Goal: Task Accomplishment & Management: Use online tool/utility

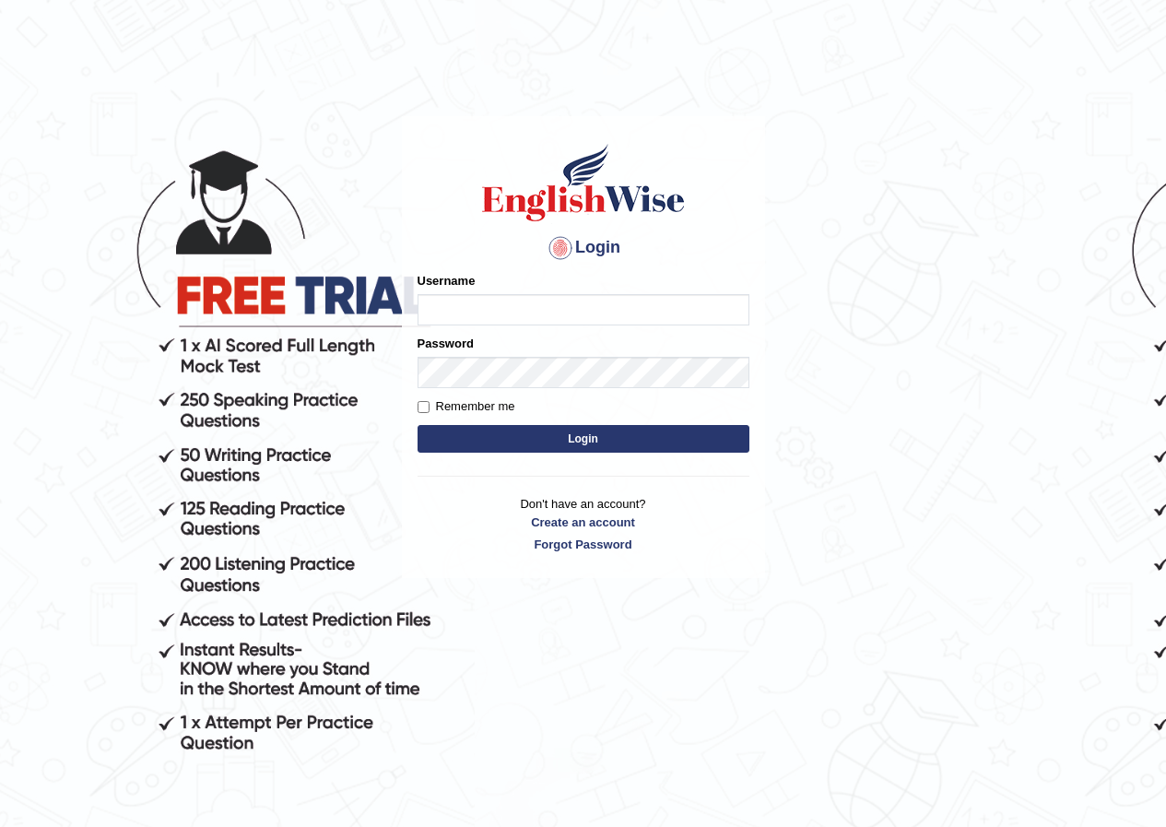
type input "akshit570"
click at [423, 403] on input "Remember me" at bounding box center [424, 407] width 12 height 12
checkbox input "true"
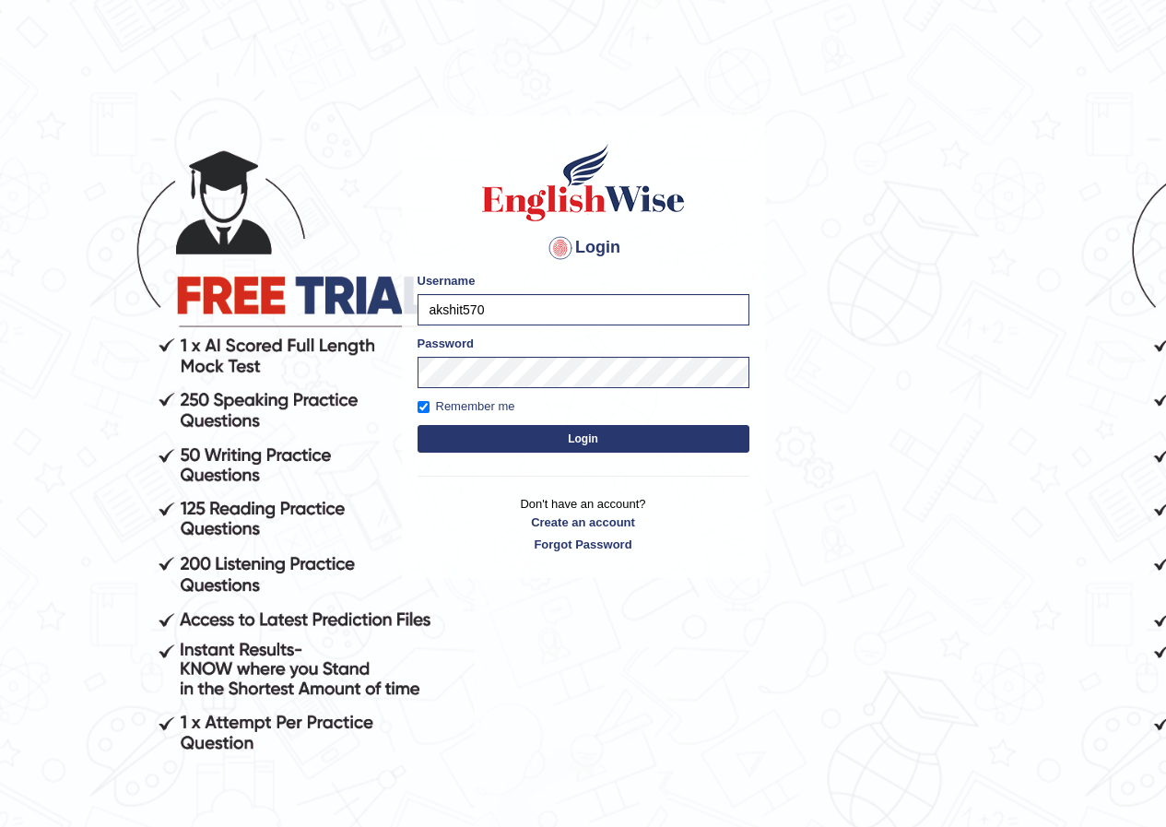
click at [483, 430] on button "Login" at bounding box center [584, 439] width 332 height 28
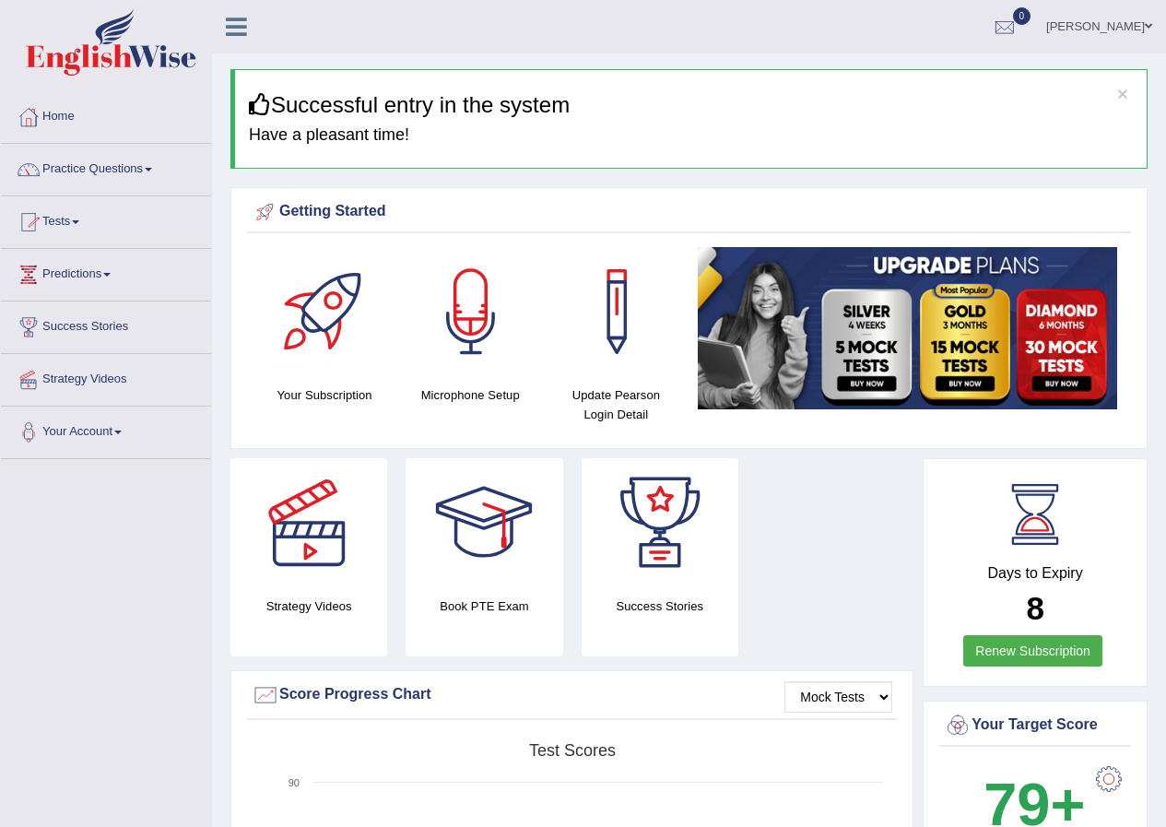
click at [86, 233] on link "Tests" at bounding box center [106, 219] width 210 height 46
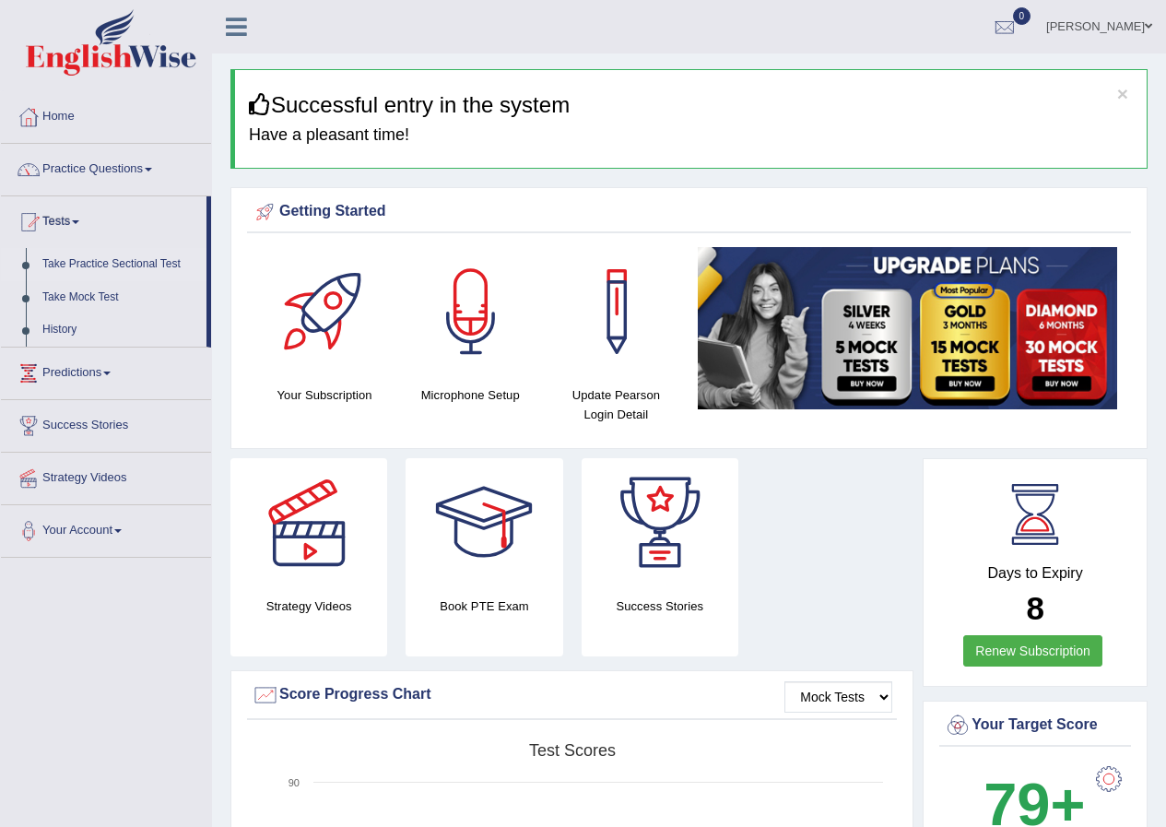
click at [116, 260] on link "Take Practice Sectional Test" at bounding box center [120, 264] width 172 height 33
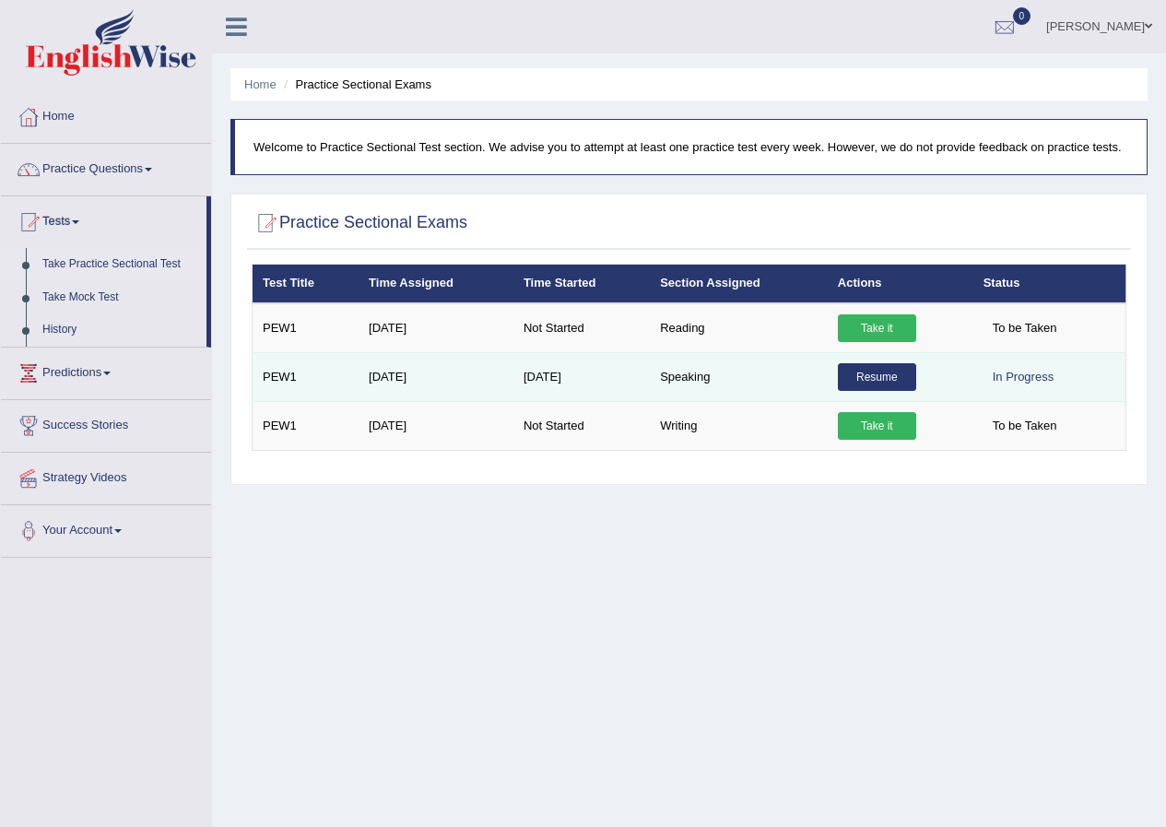
click at [912, 371] on link "Resume" at bounding box center [877, 377] width 78 height 28
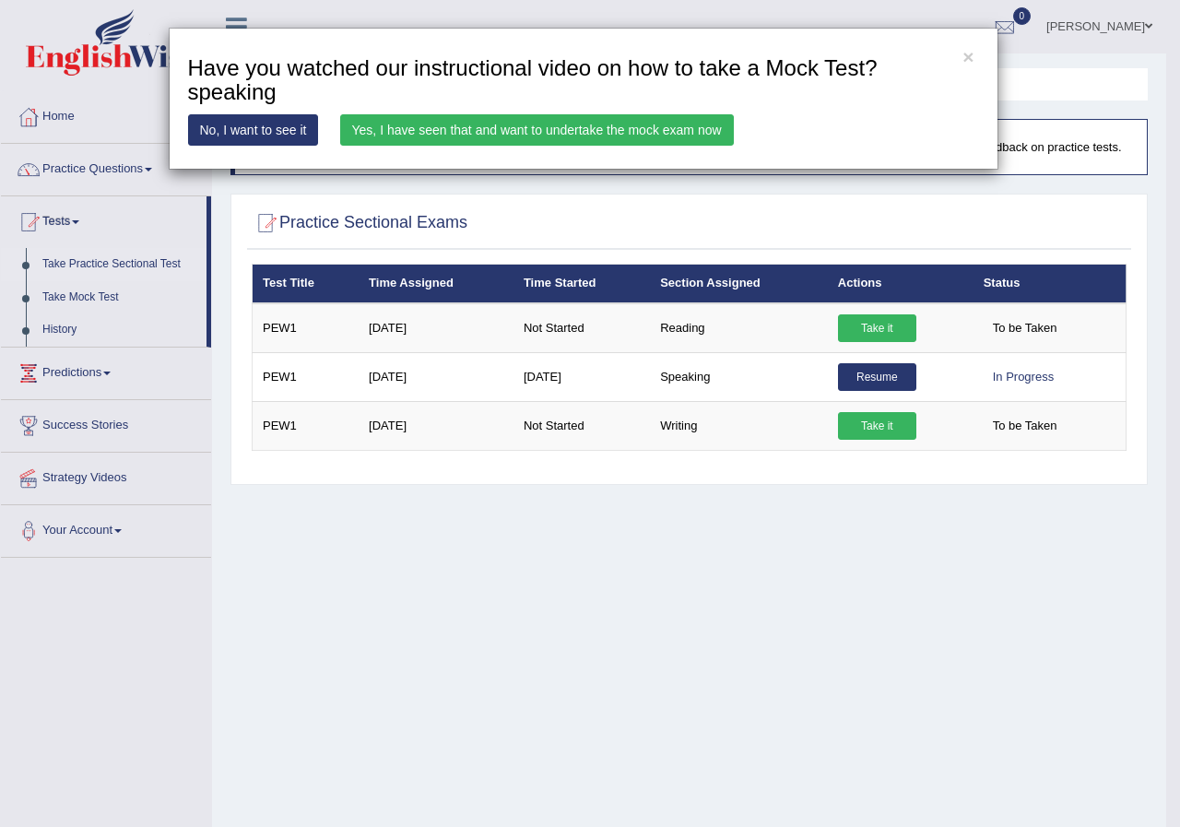
click at [572, 116] on link "Yes, I have seen that and want to undertake the mock exam now" at bounding box center [537, 129] width 394 height 31
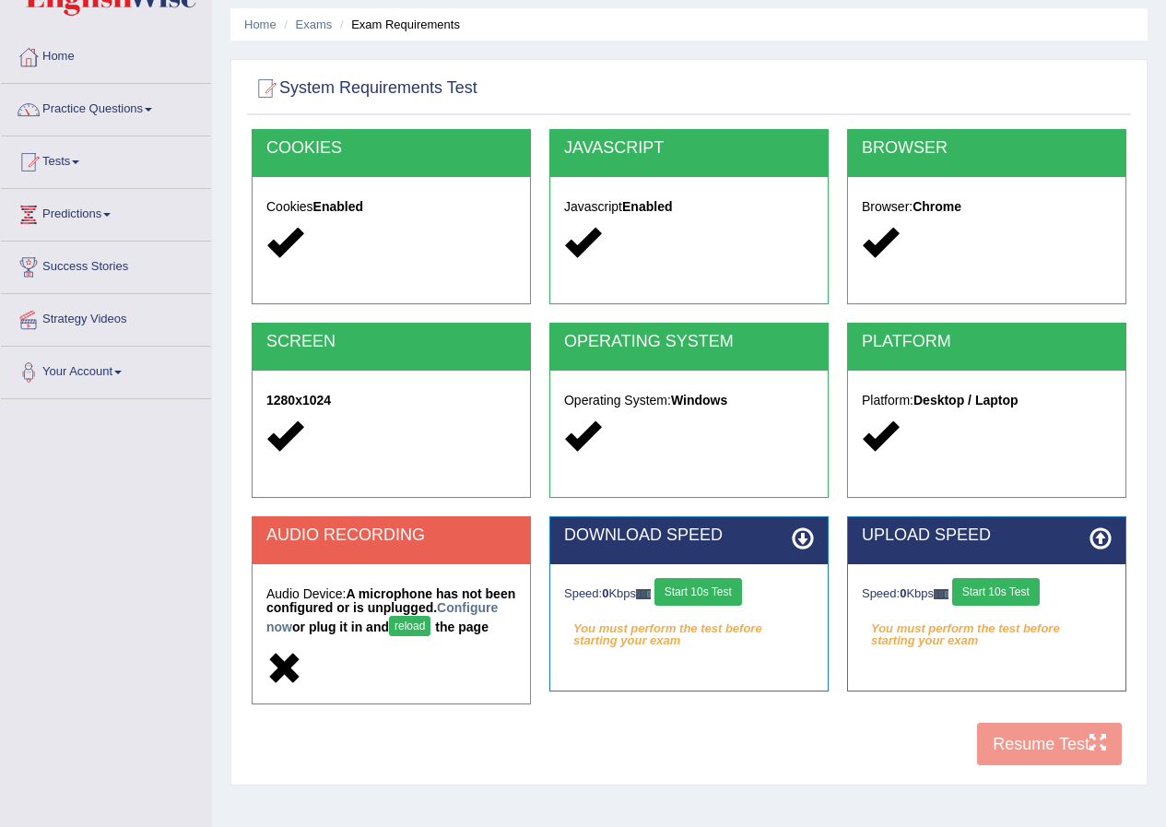
scroll to position [92, 0]
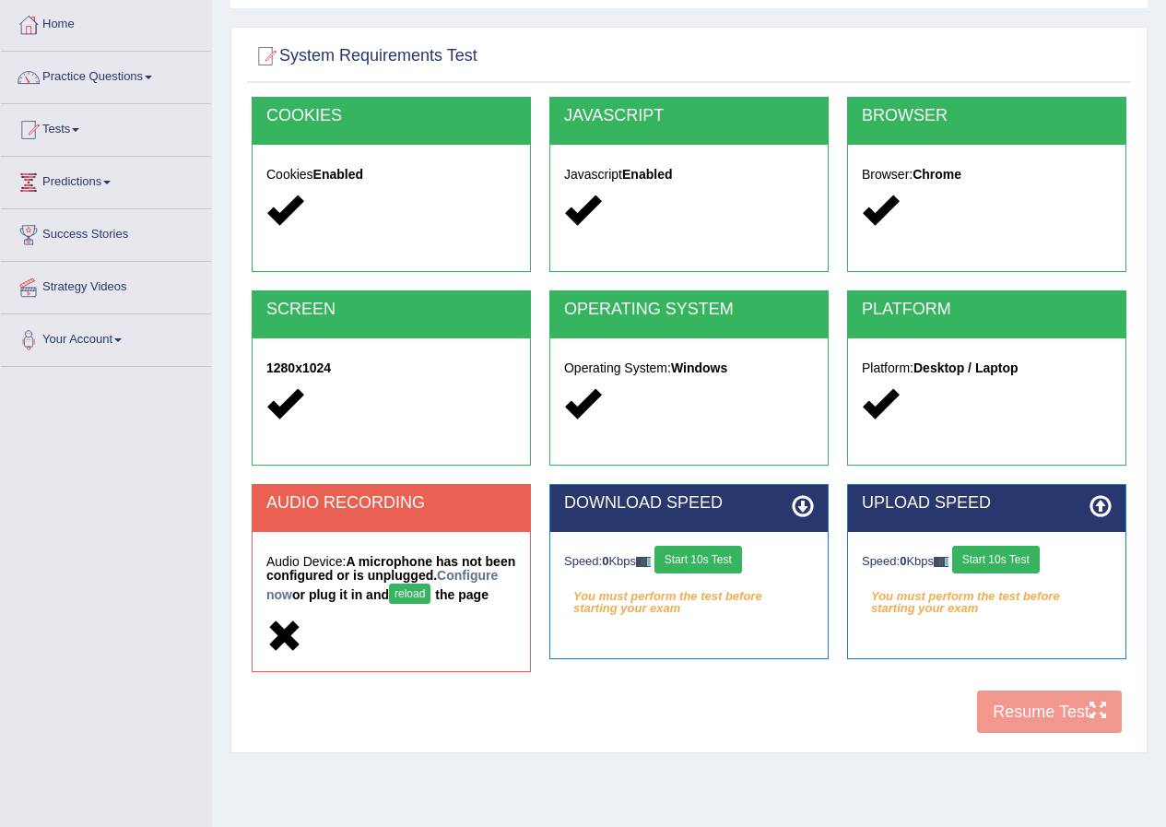
click at [430, 595] on button "reload" at bounding box center [409, 593] width 41 height 20
click at [327, 593] on link "Configure now" at bounding box center [381, 585] width 231 height 34
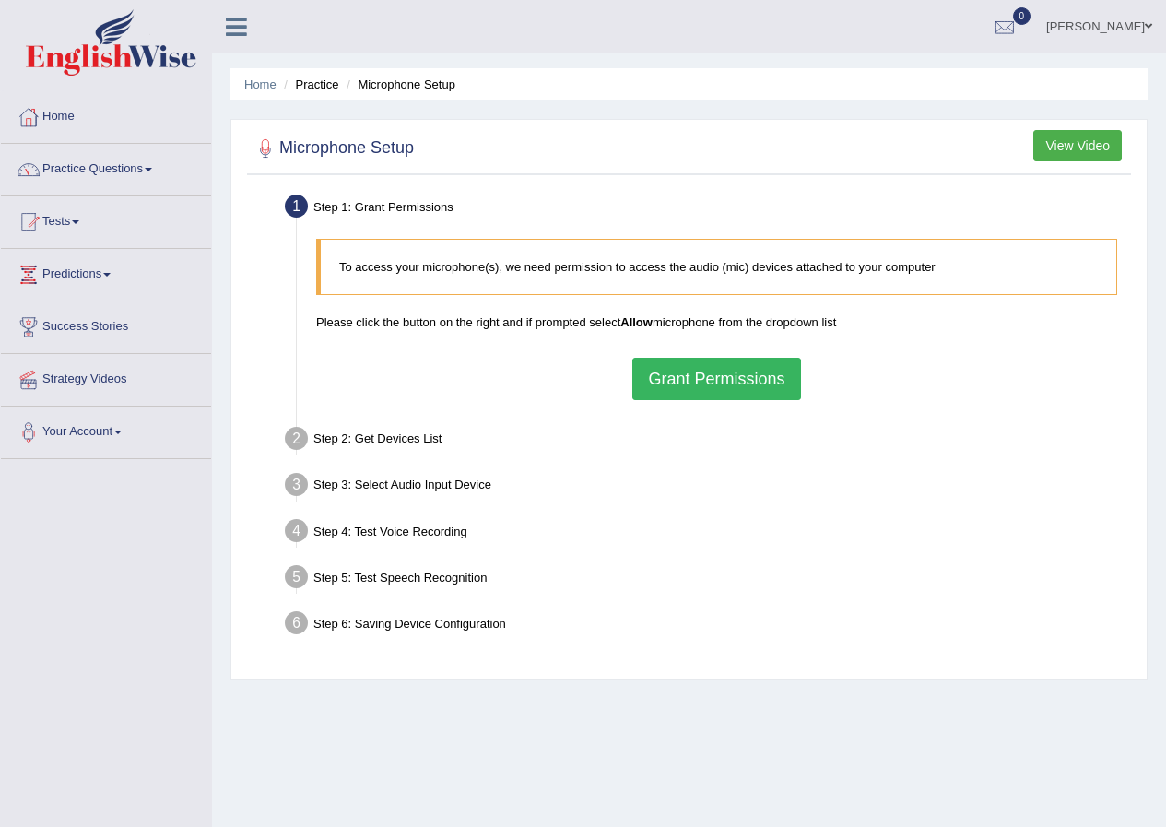
click at [753, 394] on button "Grant Permissions" at bounding box center [716, 379] width 168 height 42
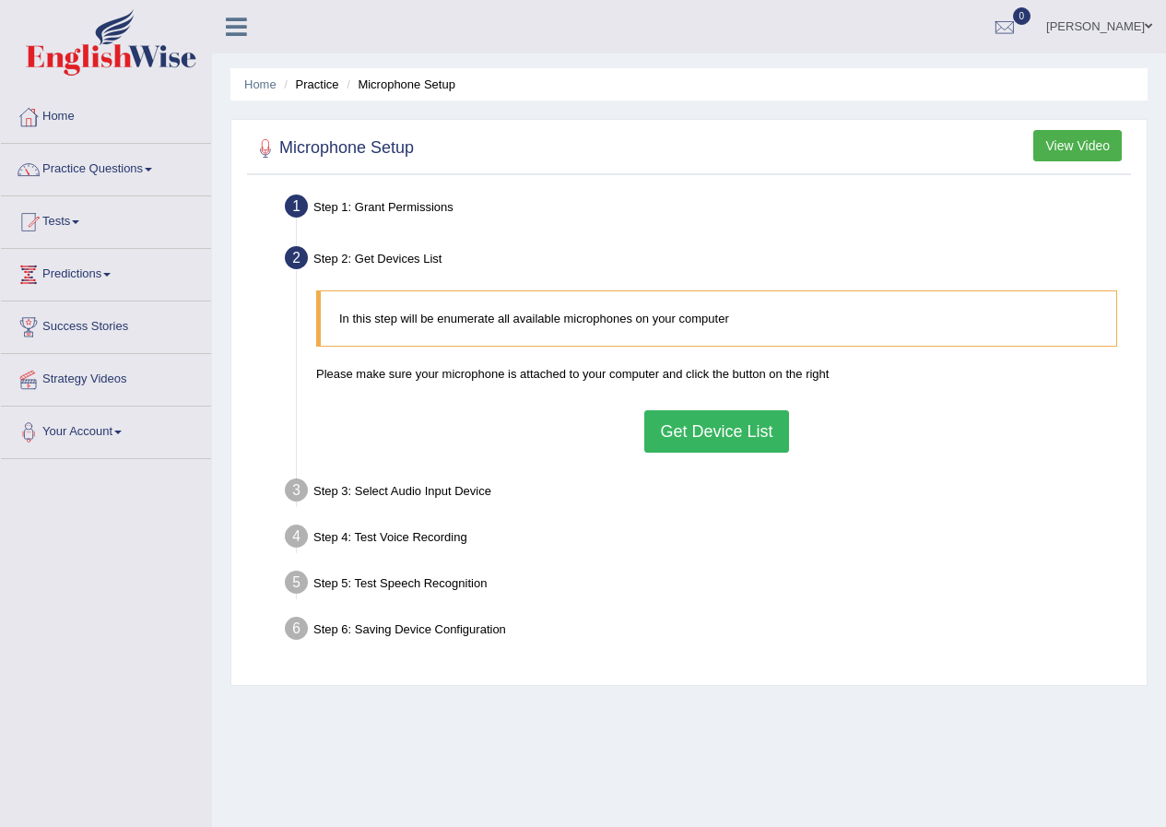
click at [724, 431] on button "Get Device List" at bounding box center [716, 431] width 144 height 42
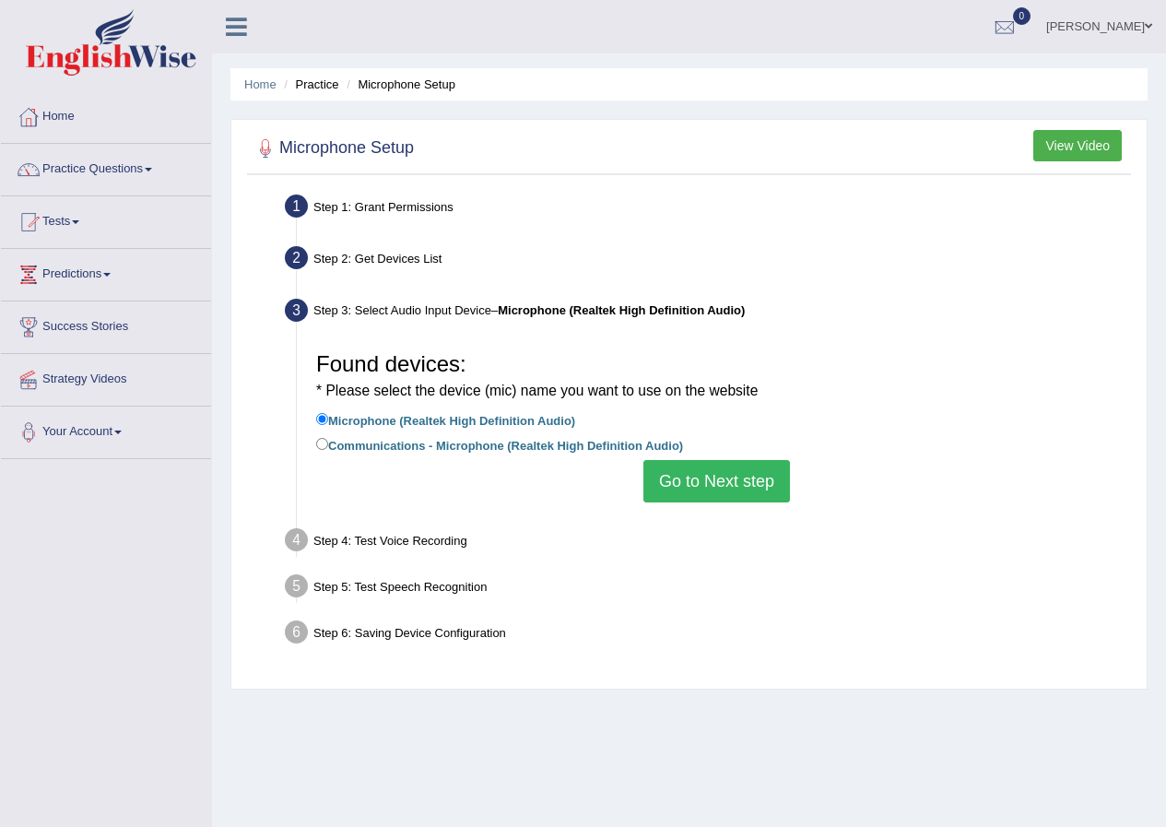
click at [702, 473] on button "Go to Next step" at bounding box center [716, 481] width 147 height 42
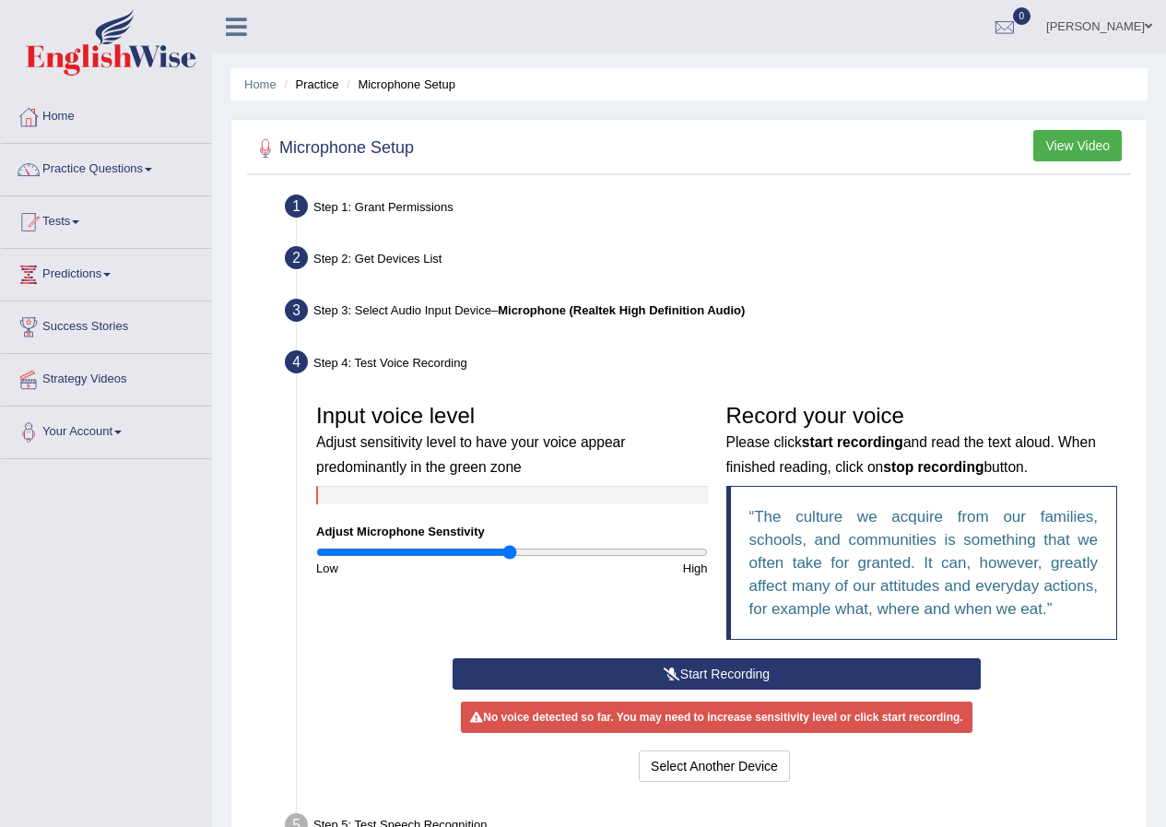
drag, startPoint x: 1173, startPoint y: 77, endPoint x: 809, endPoint y: 670, distance: 695.6
click at [809, 670] on button "Start Recording" at bounding box center [717, 673] width 528 height 31
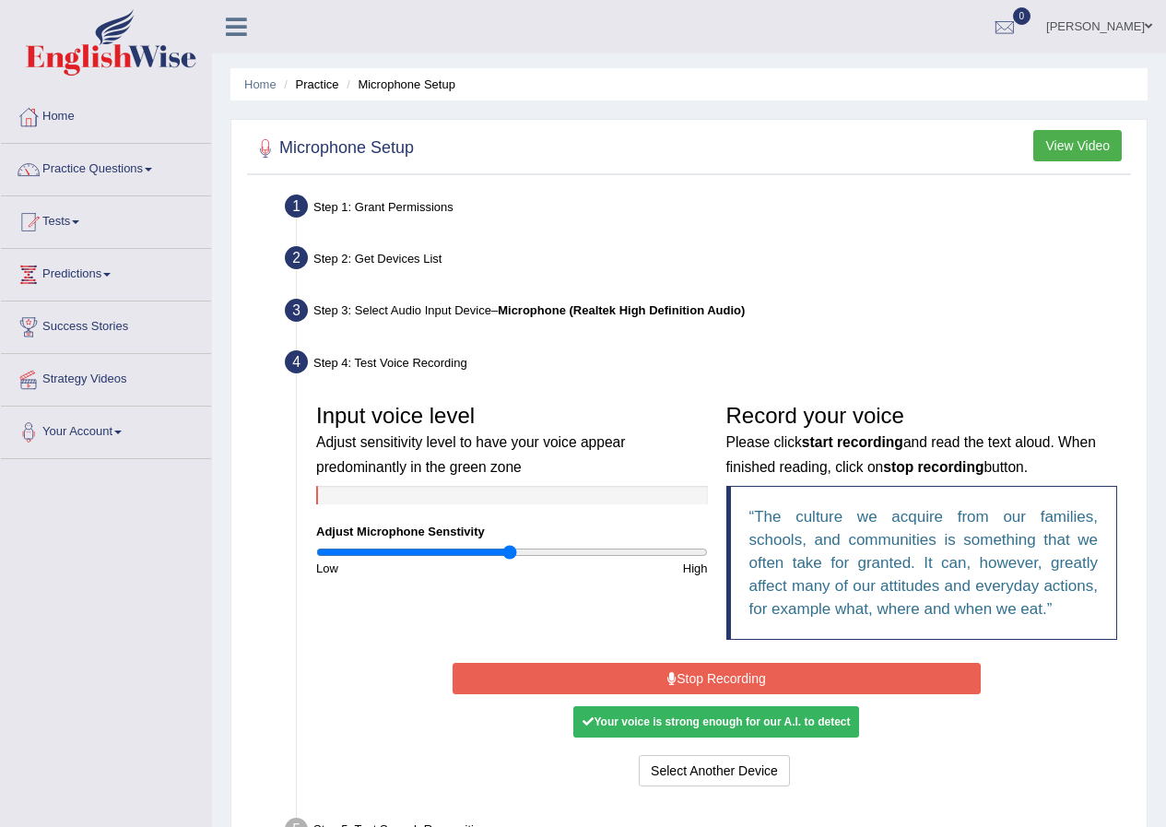
click at [667, 674] on icon at bounding box center [671, 678] width 9 height 13
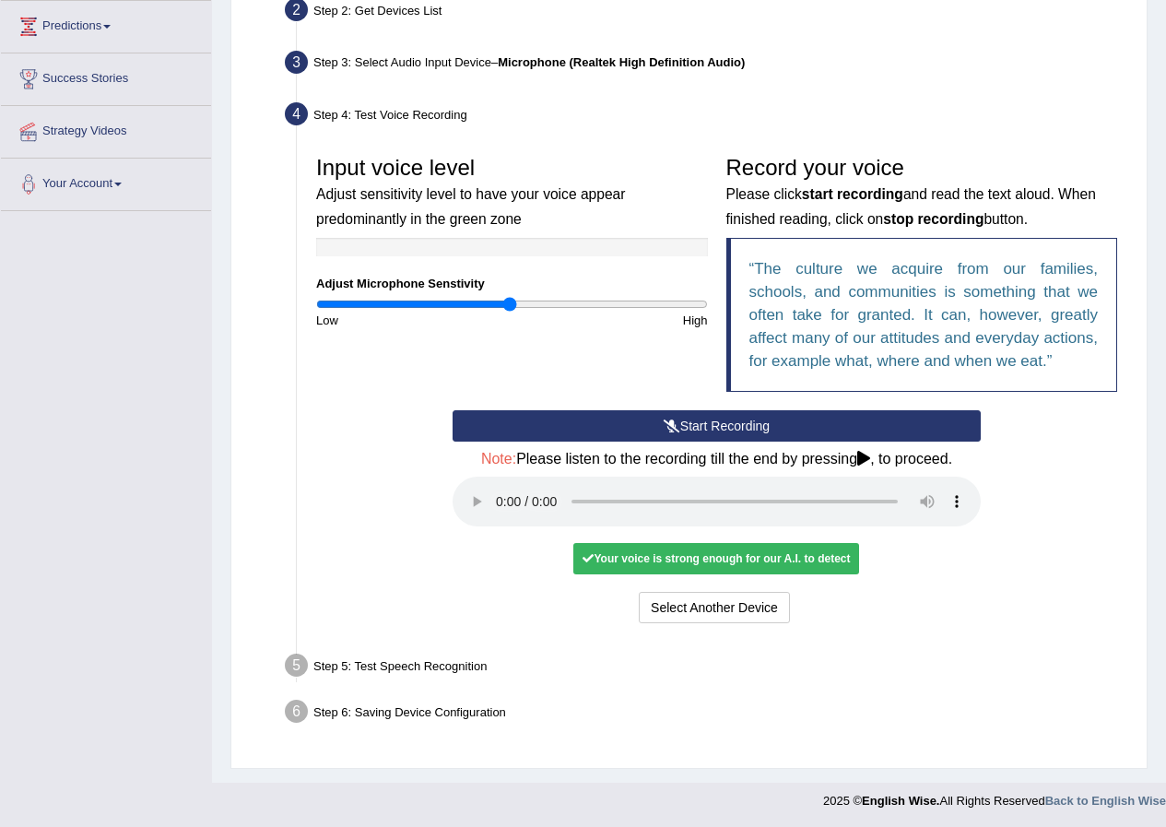
scroll to position [250, 0]
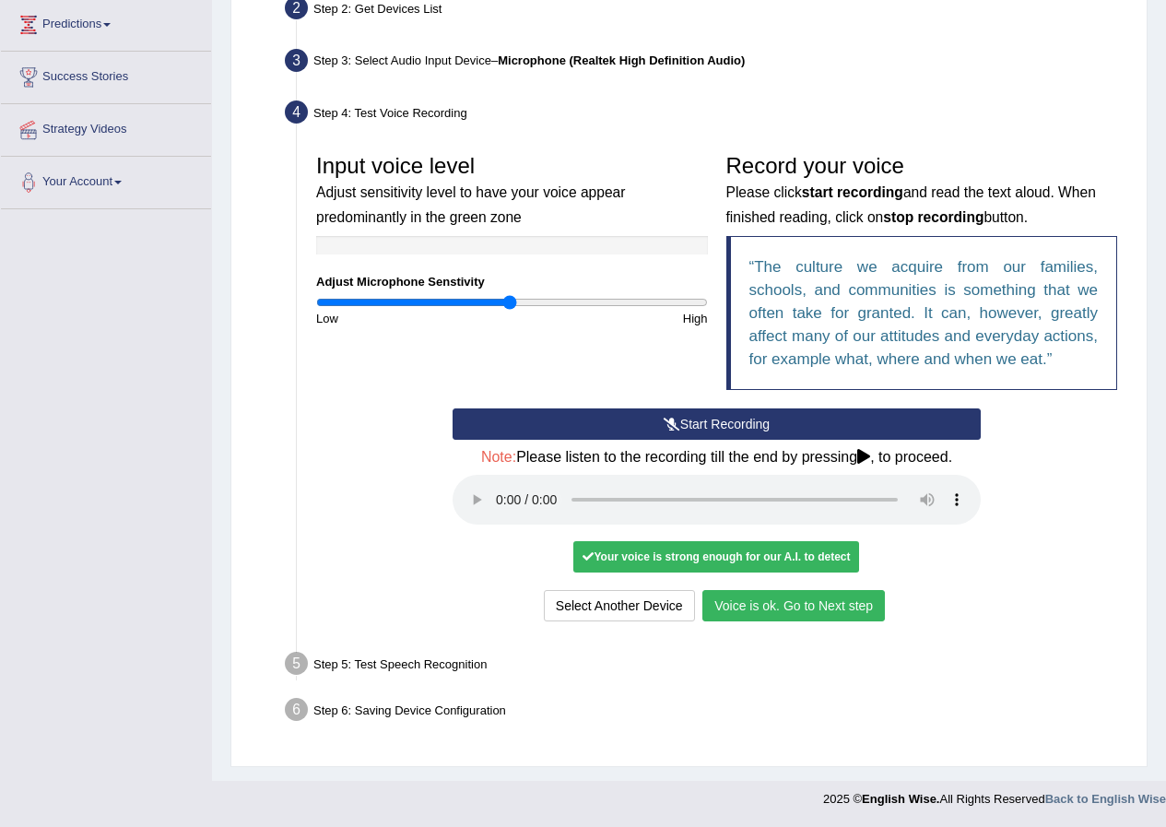
click at [803, 598] on button "Voice is ok. Go to Next step" at bounding box center [793, 605] width 183 height 31
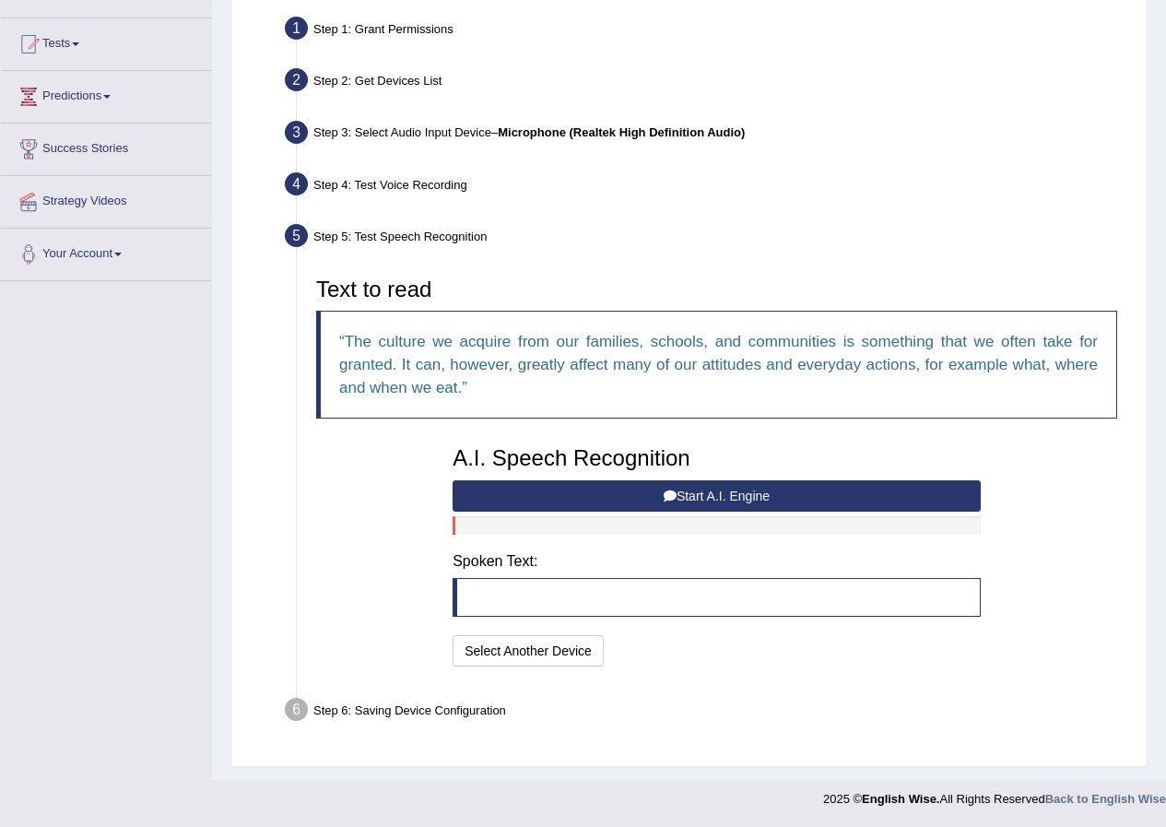
scroll to position [178, 0]
click at [601, 498] on button "Start A.I. Engine" at bounding box center [717, 495] width 528 height 31
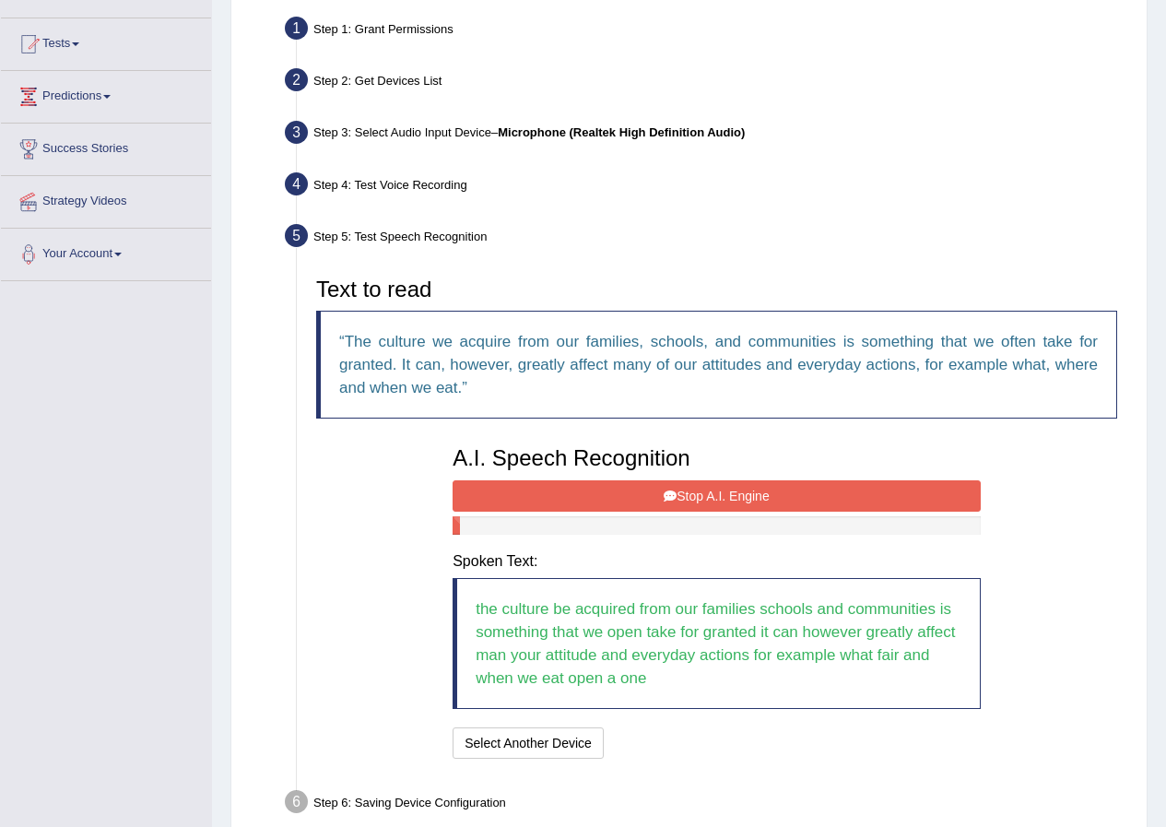
scroll to position [270, 0]
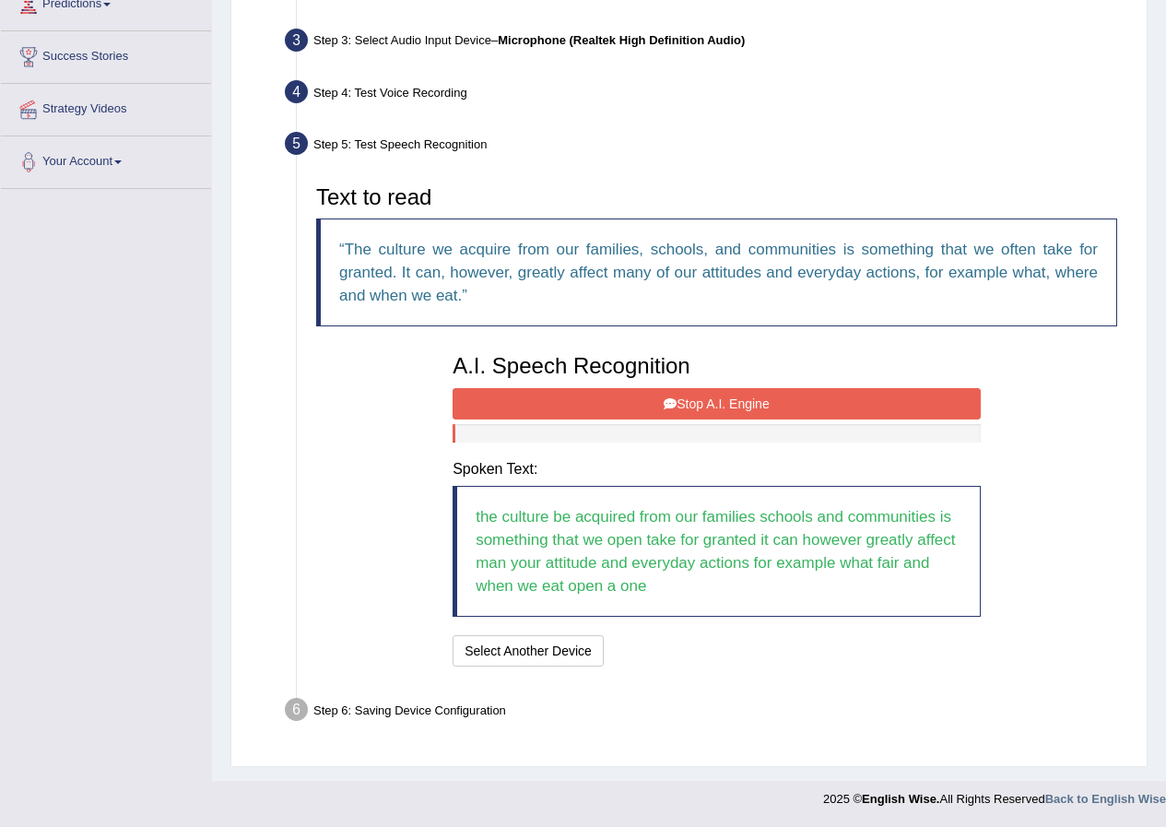
click at [590, 400] on button "Stop A.I. Engine" at bounding box center [717, 403] width 528 height 31
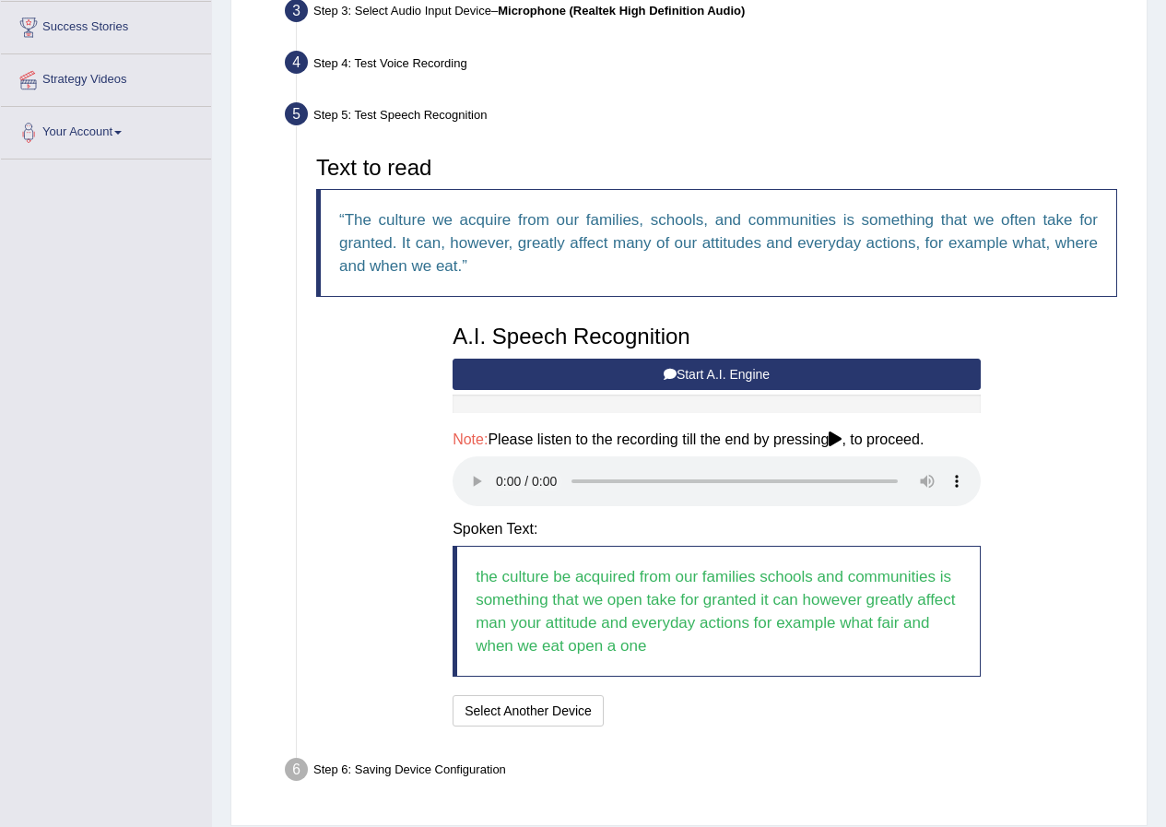
scroll to position [267, 0]
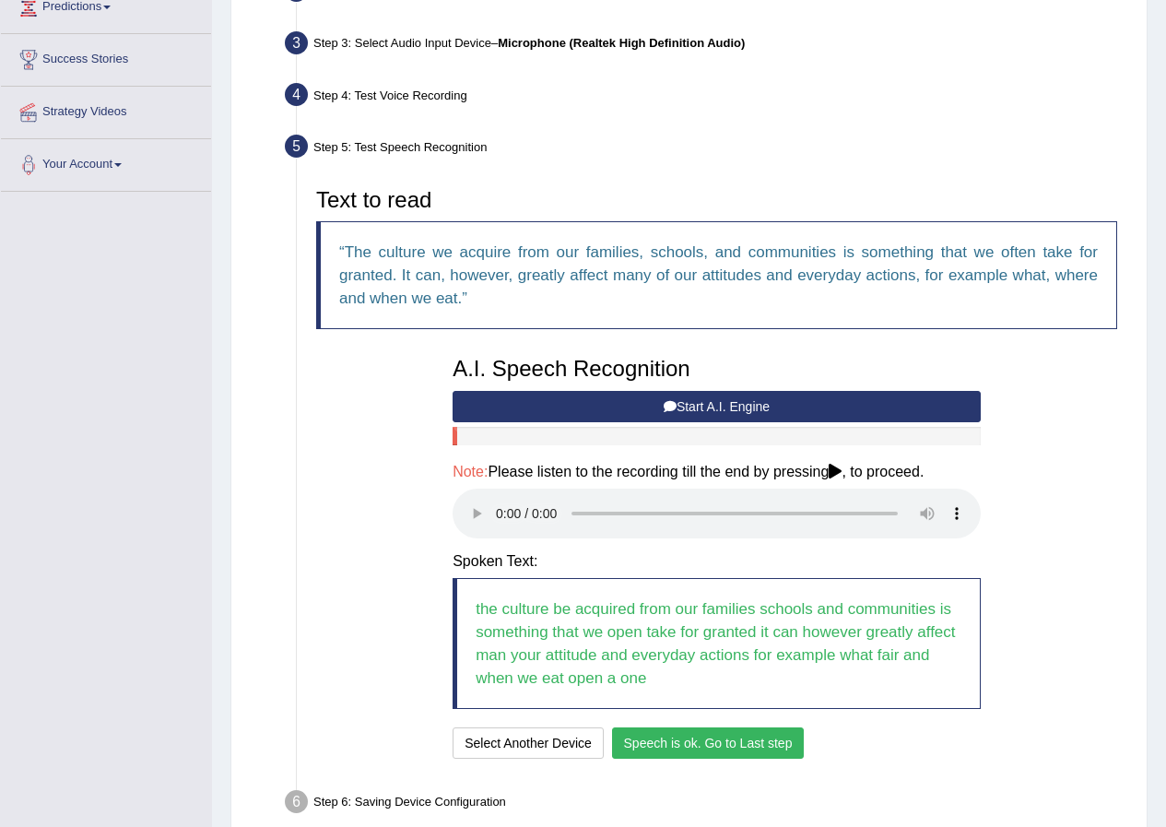
click at [721, 741] on button "Speech is ok. Go to Last step" at bounding box center [708, 742] width 193 height 31
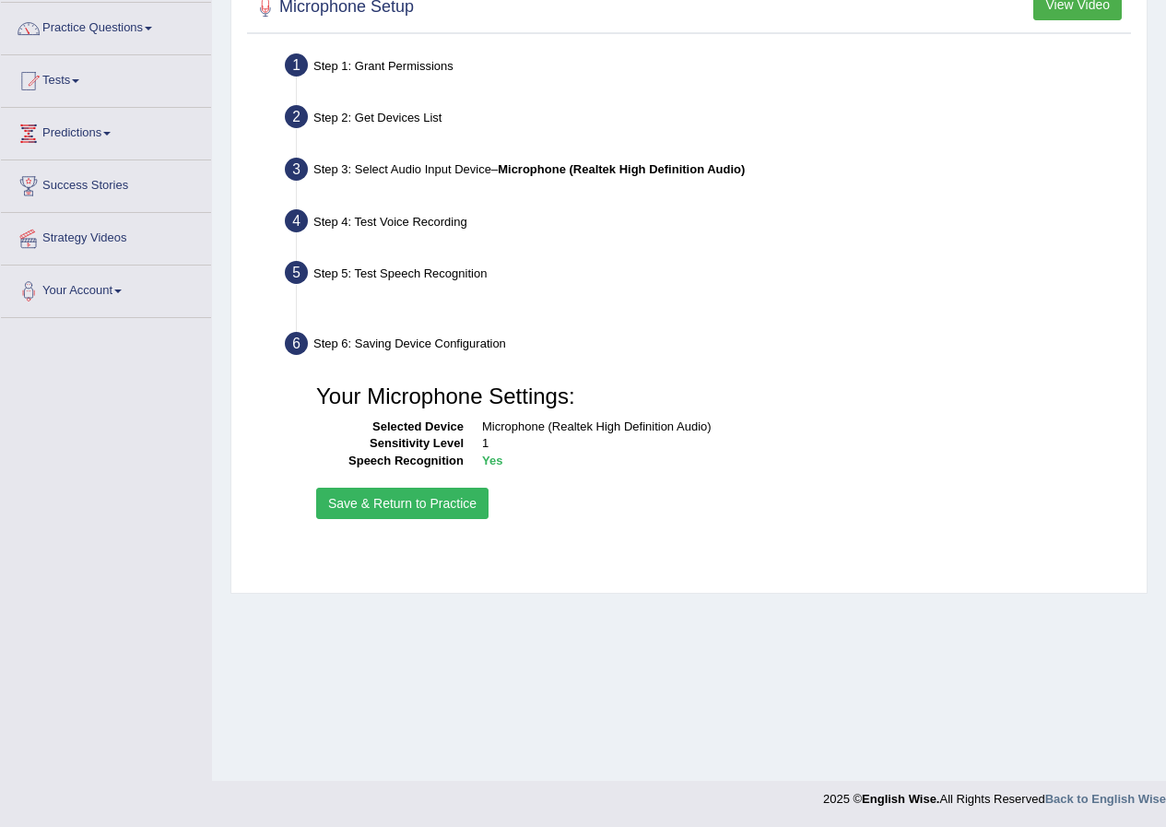
scroll to position [141, 0]
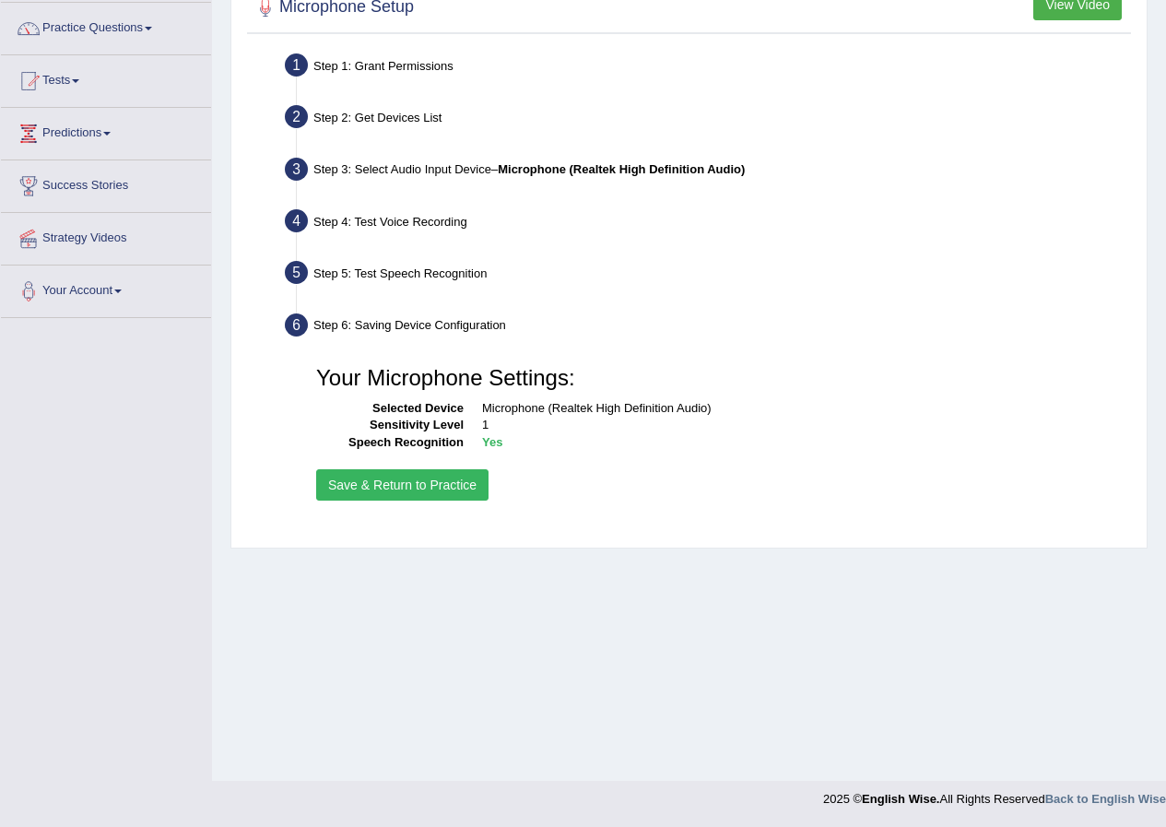
click at [397, 470] on button "Save & Return to Practice" at bounding box center [402, 484] width 172 height 31
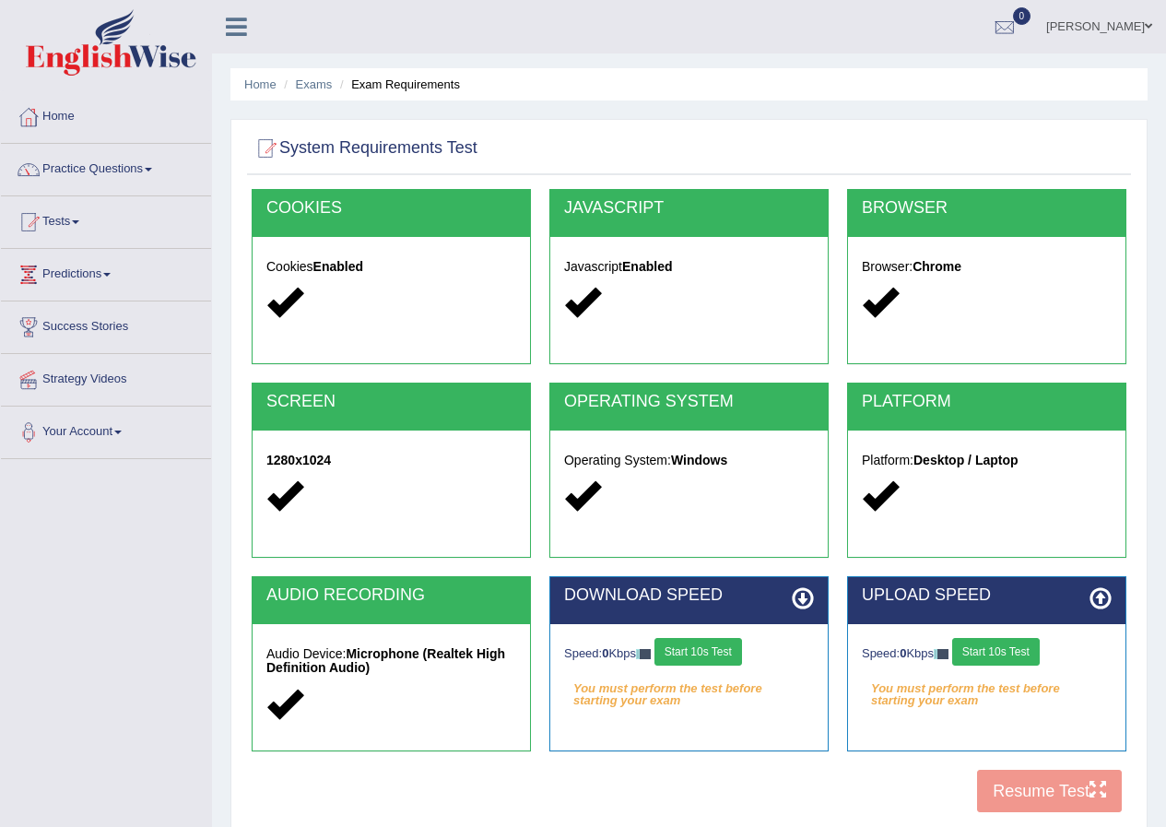
click at [713, 659] on button "Start 10s Test" at bounding box center [698, 652] width 88 height 28
click at [1001, 646] on button "Start 10s Test" at bounding box center [996, 652] width 88 height 28
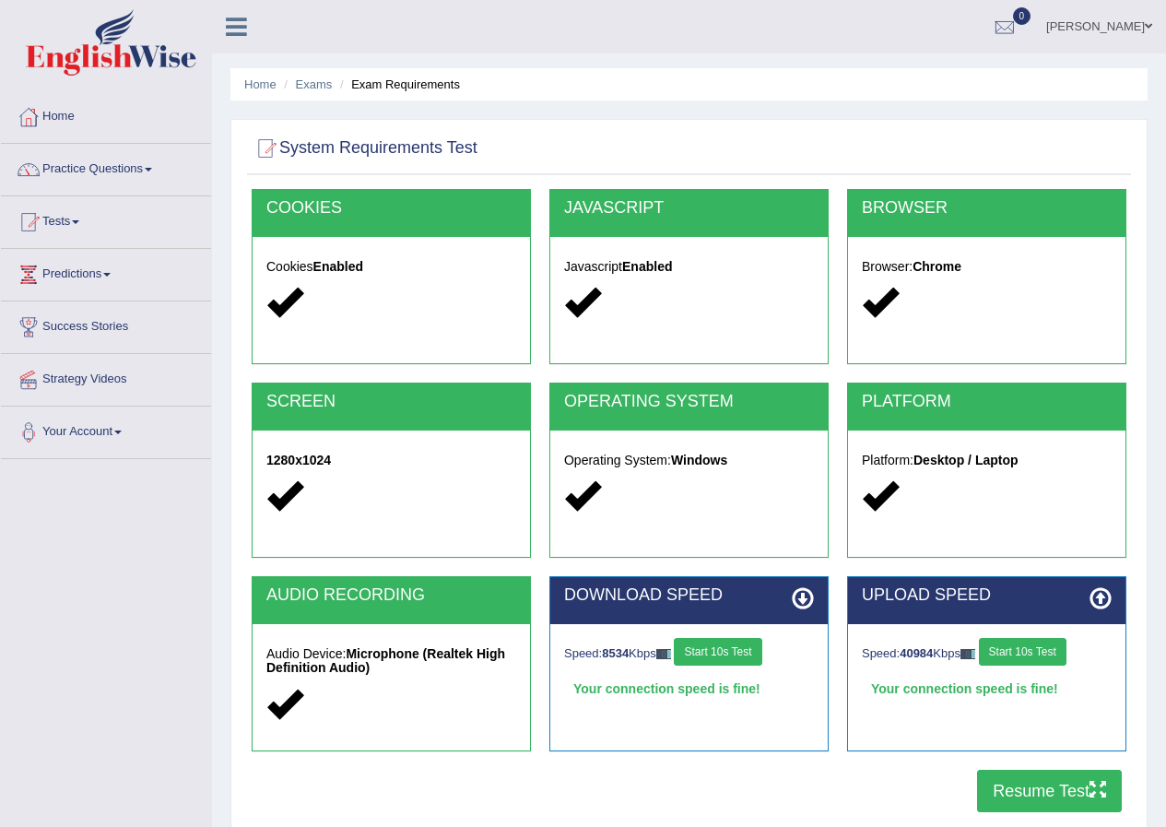
click at [1016, 776] on button "Resume Test" at bounding box center [1049, 791] width 145 height 42
